Goal: Task Accomplishment & Management: Manage account settings

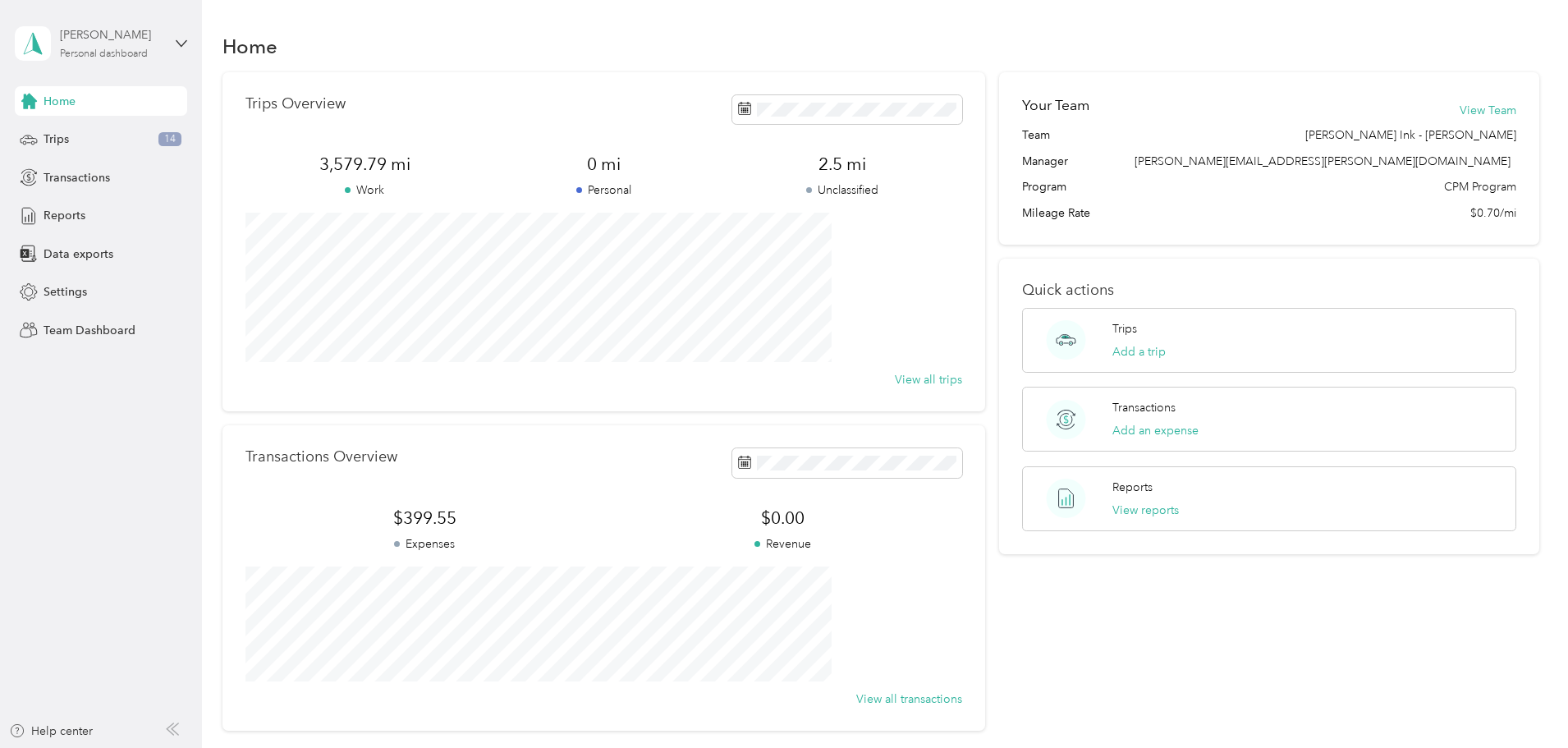
click at [123, 47] on div "[PERSON_NAME] Personal dashboard" at bounding box center [111, 43] width 103 height 33
click at [82, 136] on div "Team dashboard" at bounding box center [281, 135] width 508 height 28
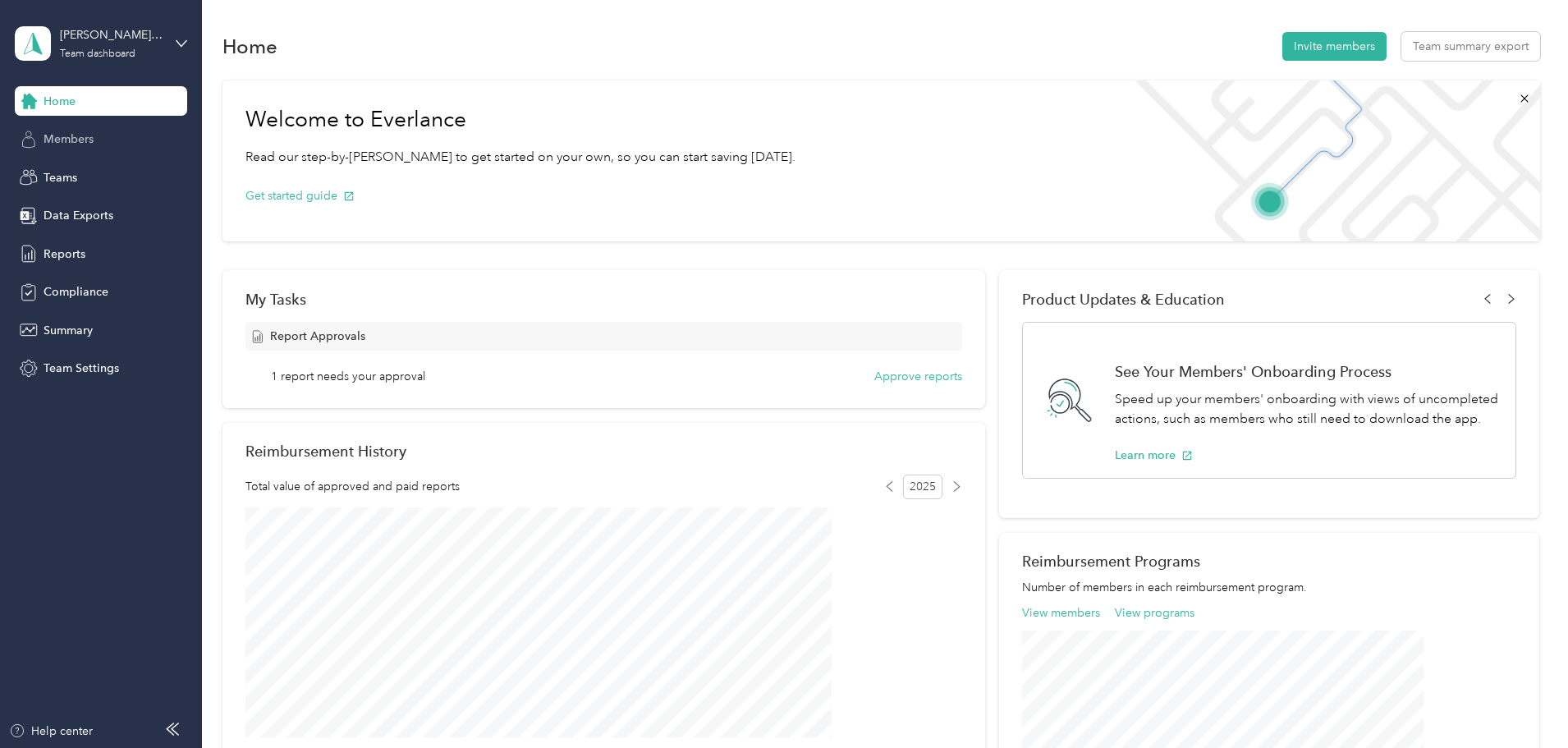
click at [84, 142] on span "Members" at bounding box center [68, 139] width 50 height 17
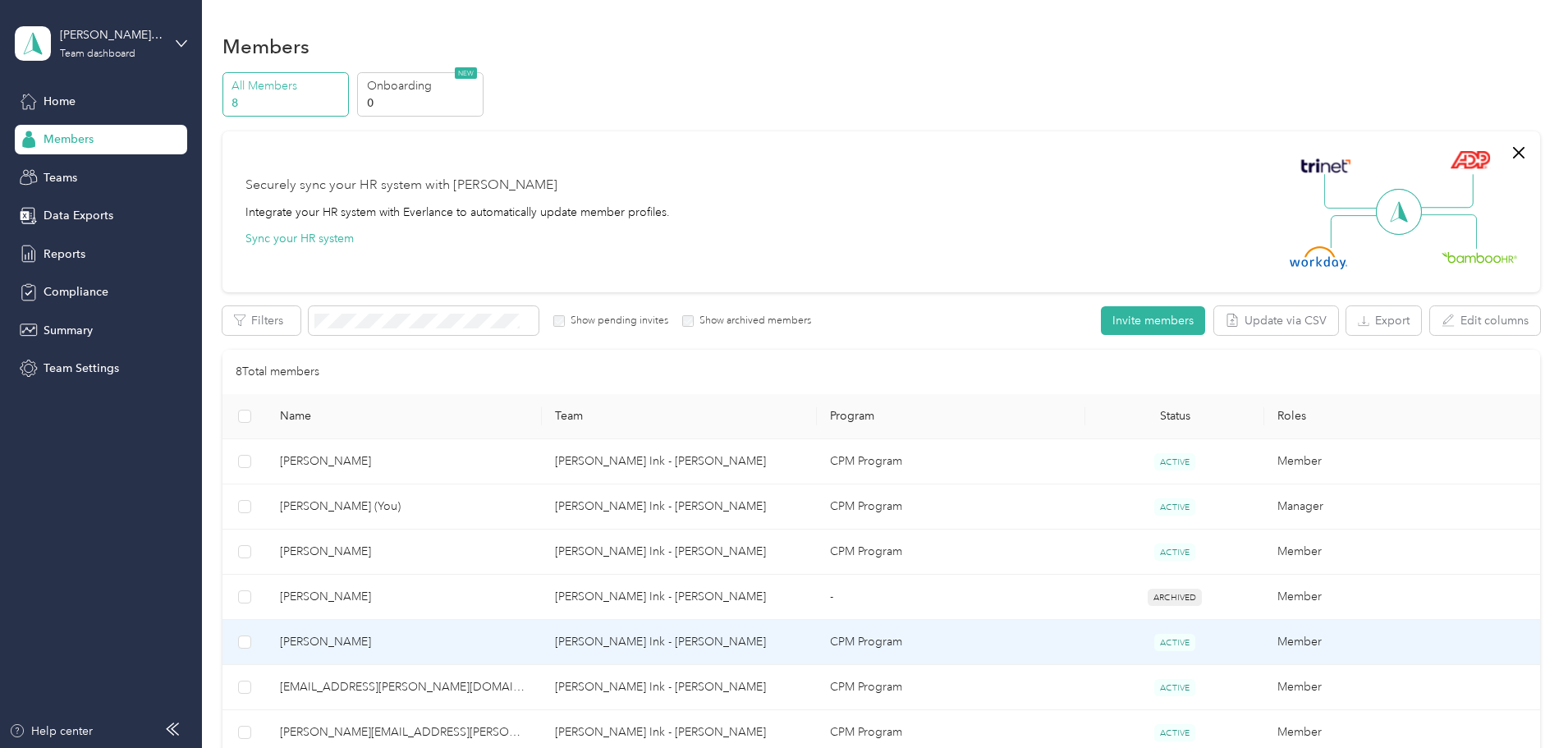
click at [414, 642] on span "[PERSON_NAME]" at bounding box center [404, 642] width 249 height 18
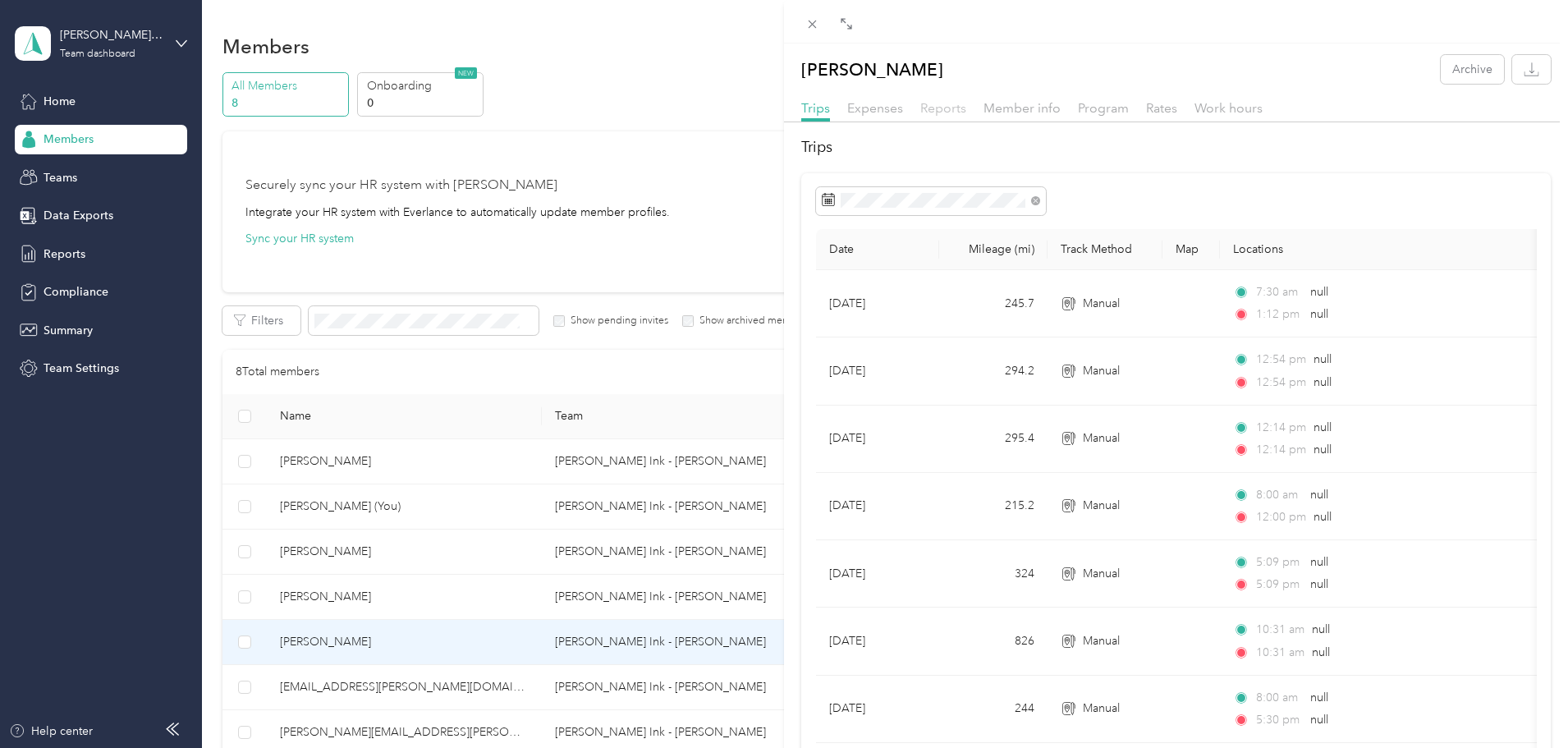
click at [941, 109] on span "Reports" at bounding box center [943, 108] width 46 height 16
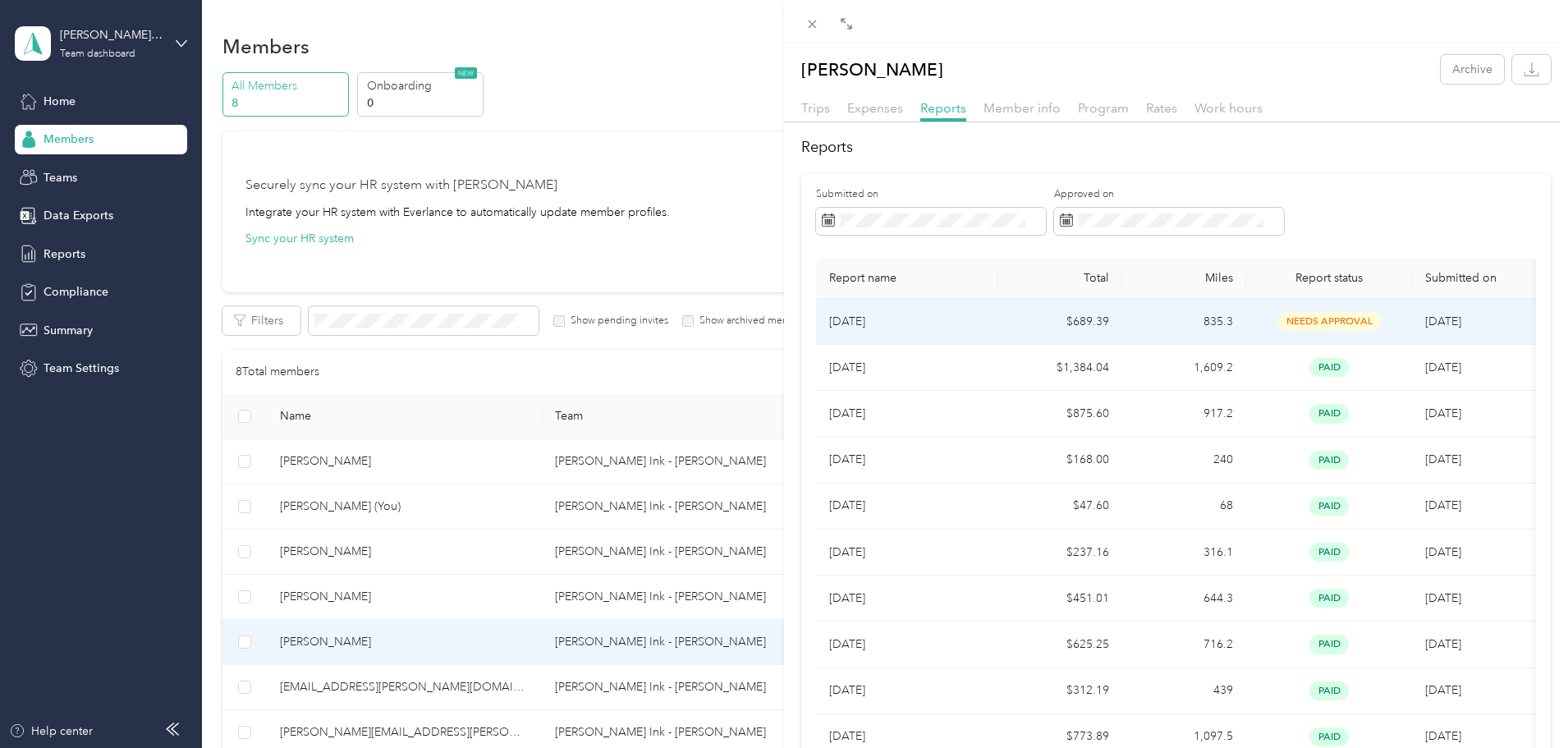
click at [855, 322] on p "[DATE]" at bounding box center [906, 322] width 156 height 18
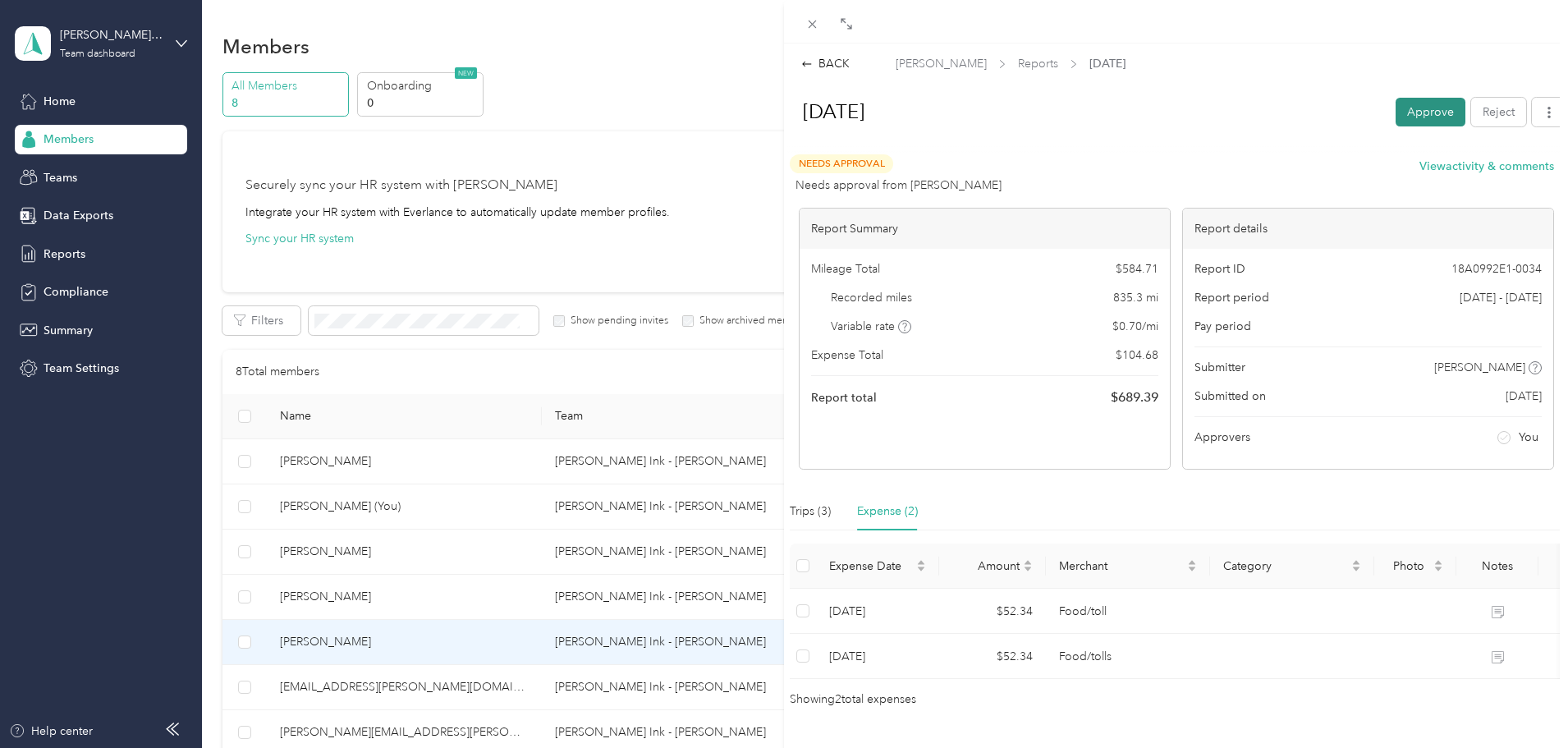
click at [1404, 106] on button "Approve" at bounding box center [1431, 112] width 70 height 28
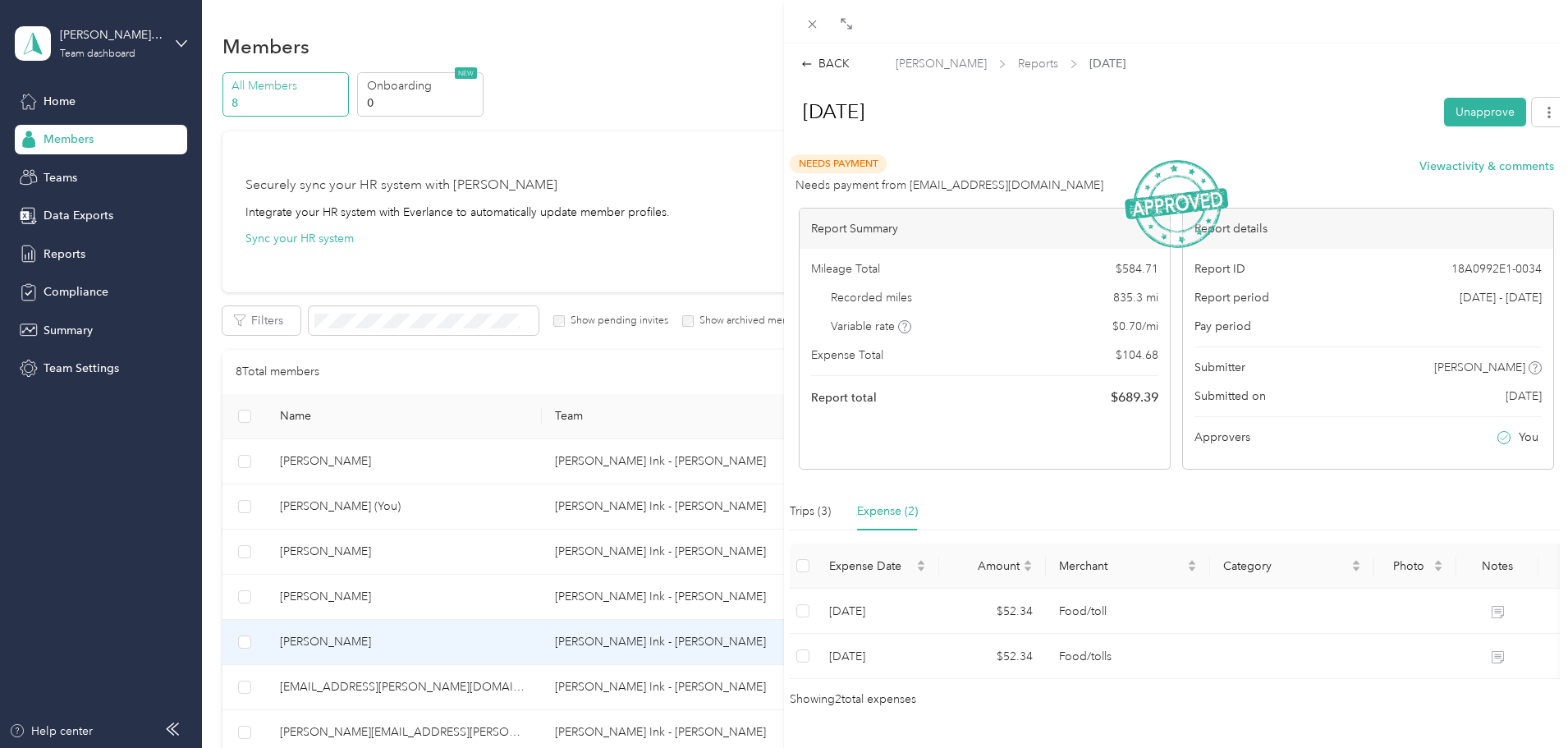
click at [62, 176] on div "BACK [PERSON_NAME] Reports [DATE] [DATE] Unapprove Needs Payment Needs payment …" at bounding box center [784, 374] width 1568 height 748
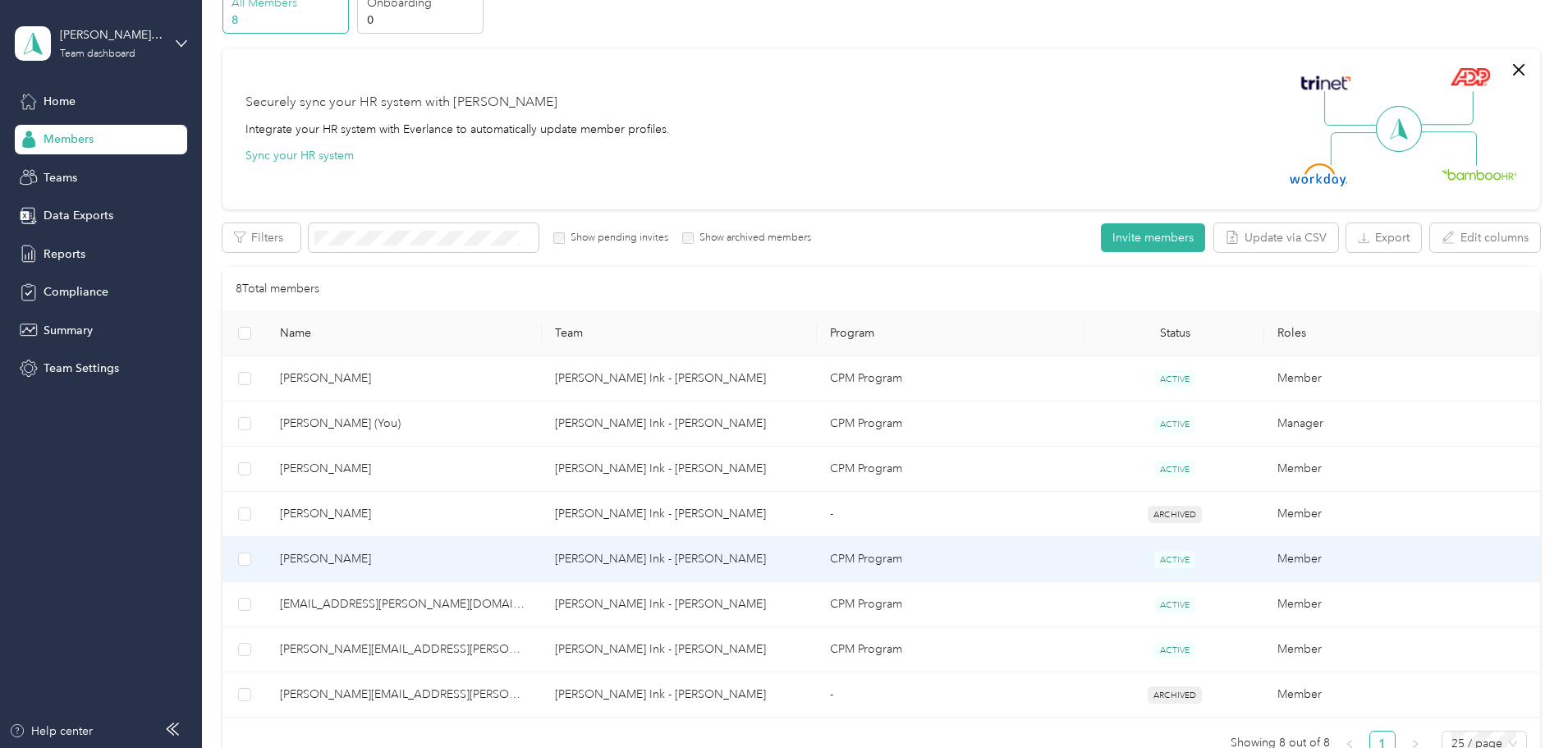
scroll to position [82, 0]
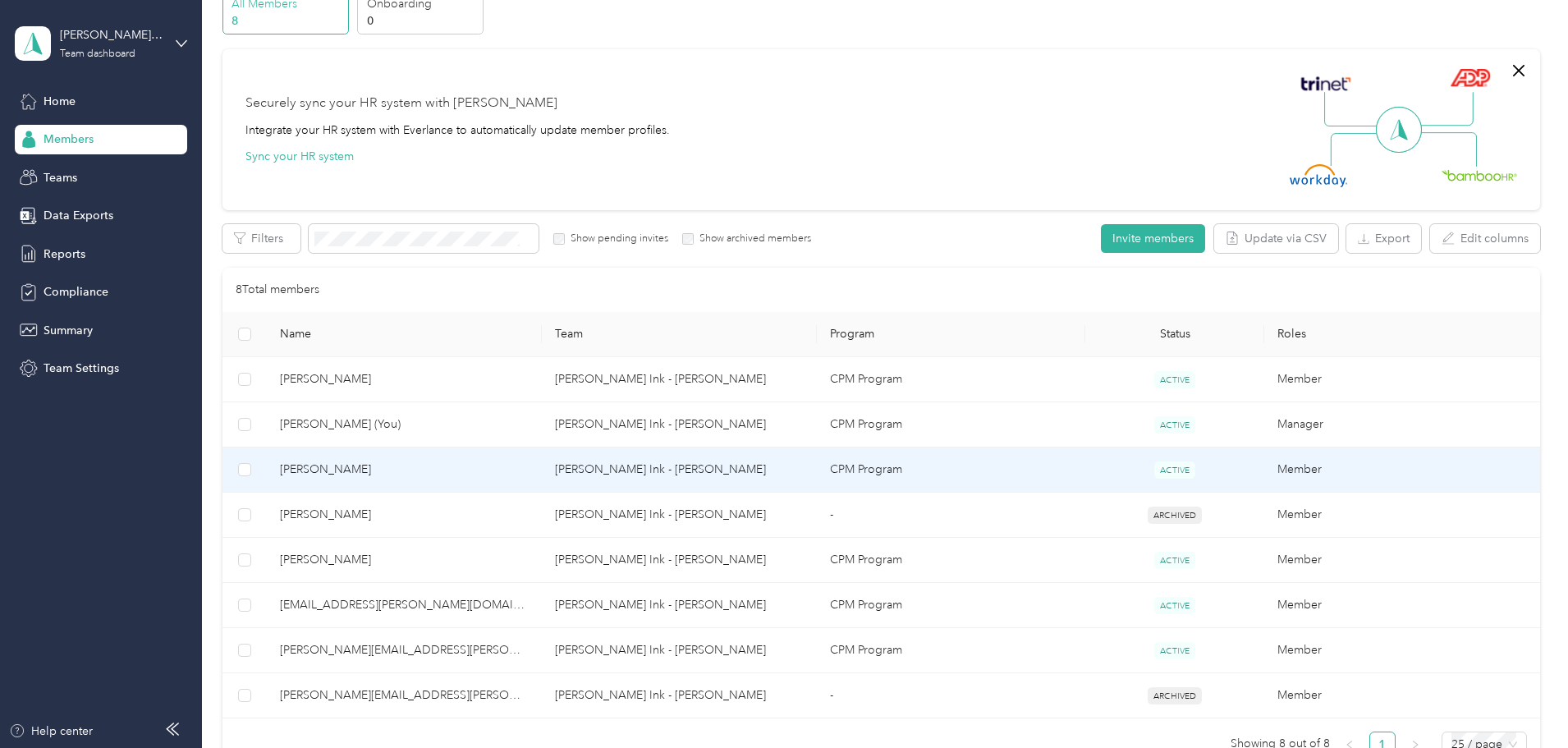
click at [426, 465] on span "[PERSON_NAME]" at bounding box center [404, 469] width 249 height 18
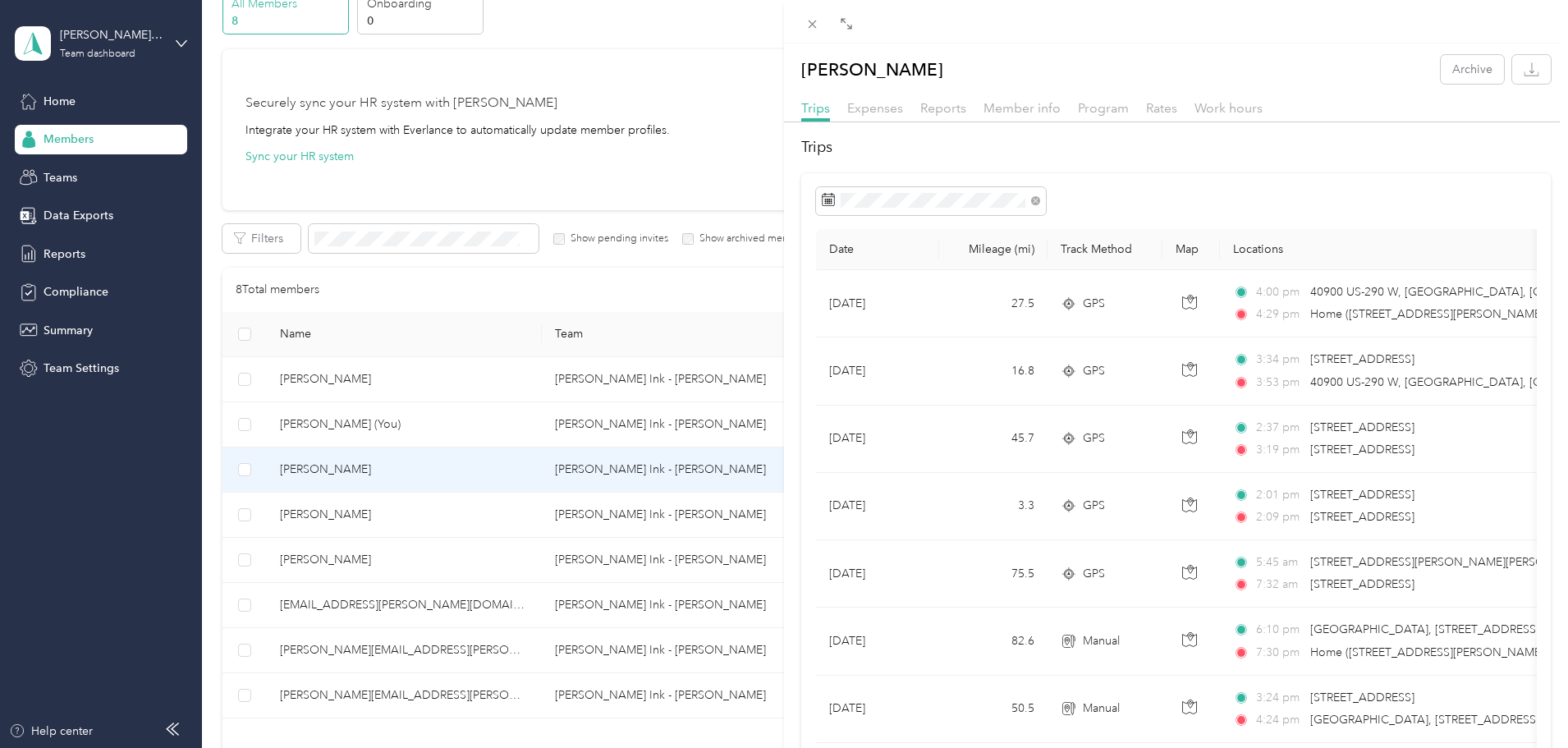
click at [522, 288] on div "[PERSON_NAME] Archive Trips Expenses Reports Member info Program Rates Work hou…" at bounding box center [784, 374] width 1568 height 748
